Goal: Information Seeking & Learning: Find specific fact

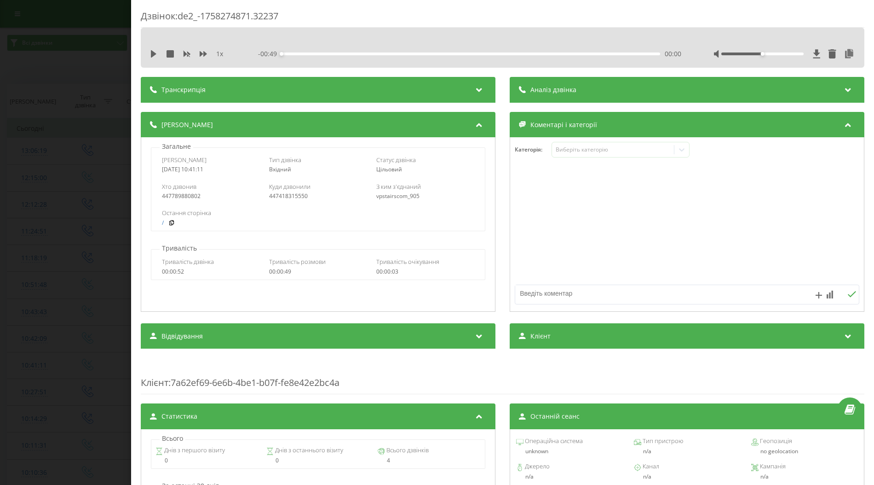
click at [81, 164] on div "Дзвінок : de2_-1758274871.32237 1 x - 00:49 00:00 00:00 Транскрипція Для AI-ана…" at bounding box center [437, 242] width 874 height 485
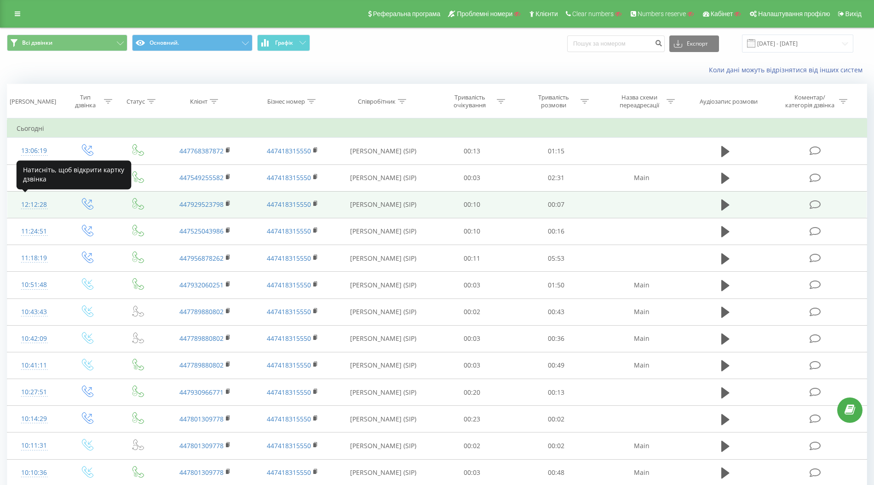
click at [33, 206] on div "12:12:28" at bounding box center [34, 205] width 35 height 18
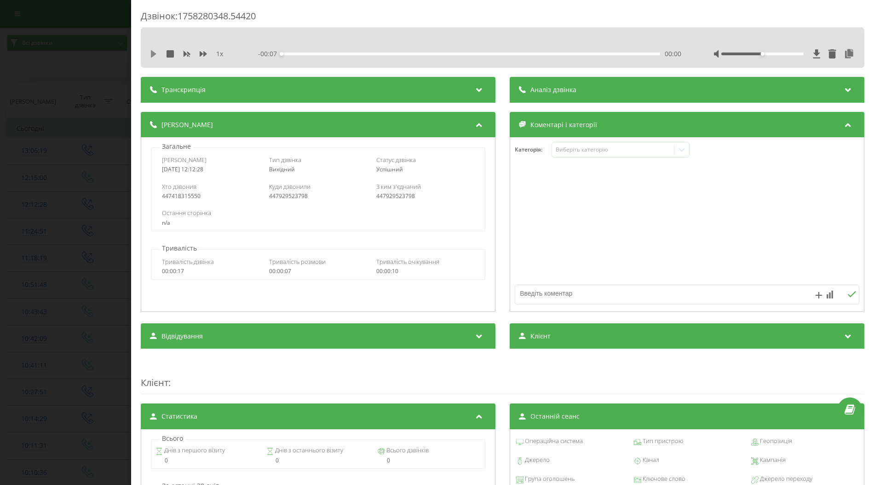
click at [151, 53] on icon at bounding box center [154, 53] width 6 height 7
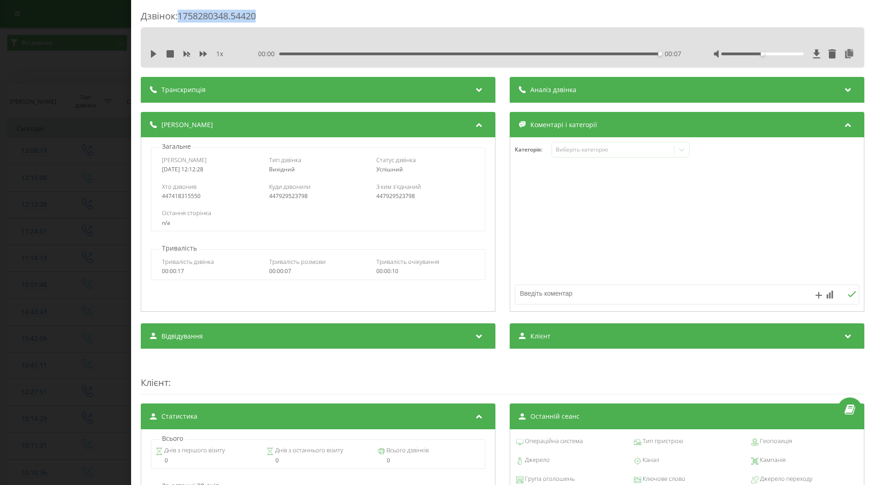
drag, startPoint x: 181, startPoint y: 17, endPoint x: 273, endPoint y: 18, distance: 92.0
click at [273, 18] on div "Дзвінок : 1758280348.54420" at bounding box center [503, 19] width 724 height 18
copy div "1758280348.54420"
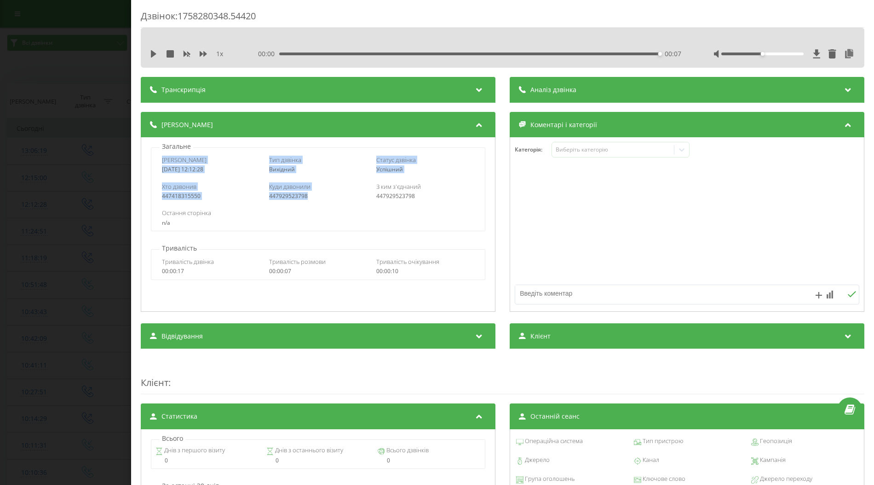
drag, startPoint x: 162, startPoint y: 159, endPoint x: 312, endPoint y: 195, distance: 154.7
click at [312, 195] on div "Дата дзвінка [DATE] 12:12:28 Тип дзвінка Вихідний Статус дзвінка Успішний Хто д…" at bounding box center [318, 189] width 334 height 84
copy div "Дата дзвінка [DATE] 12:12:28 Тип дзвінка Вихідний Статус дзвінка Успішний Хто д…"
